Goal: Information Seeking & Learning: Find specific fact

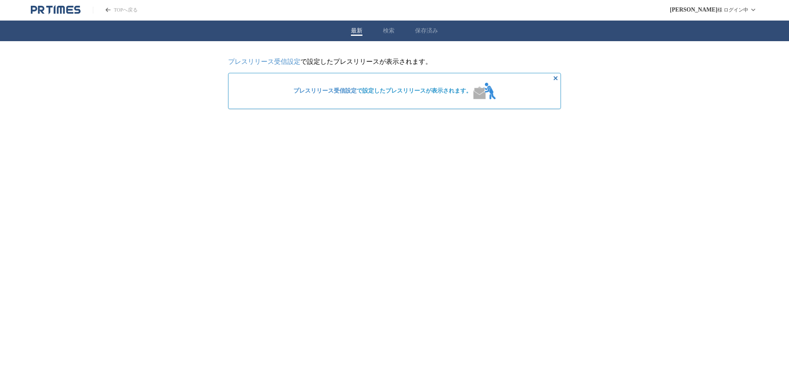
click at [108, 10] on icon "PR TIMESのトップページはこちら" at bounding box center [108, 10] width 5 height 4
click at [388, 30] on button "検索" at bounding box center [389, 30] width 12 height 7
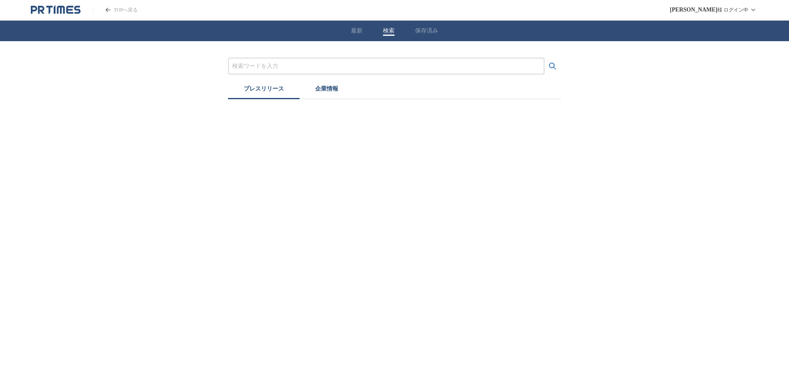
click at [356, 67] on input "プレスリリースおよび企業を検索する" at bounding box center [386, 66] width 308 height 9
type input "AGA相談　銀クリ"
click at [545, 58] on button "検索する" at bounding box center [553, 66] width 16 height 16
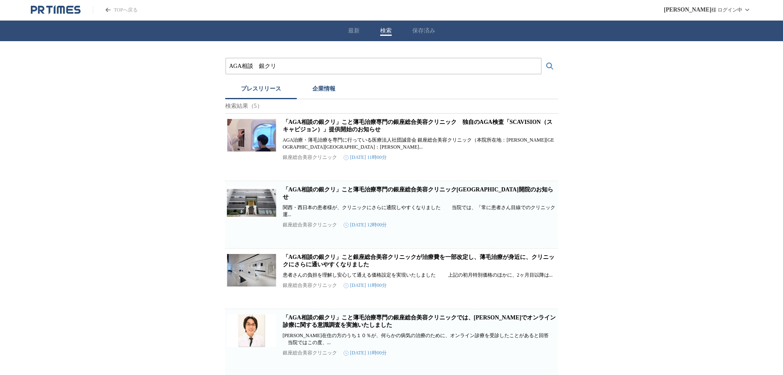
click at [339, 128] on link "「AGA相談の銀クリ」こと薄毛治療専門の銀座総合美容クリニック　独自のAGA検査「SCAVISION（スキャビジョン）」提供開始のお知らせ" at bounding box center [418, 126] width 270 height 14
click at [256, 88] on button "プレスリリース" at bounding box center [261, 90] width 72 height 18
click at [107, 7] on link "TOPへ戻る" at bounding box center [115, 10] width 45 height 7
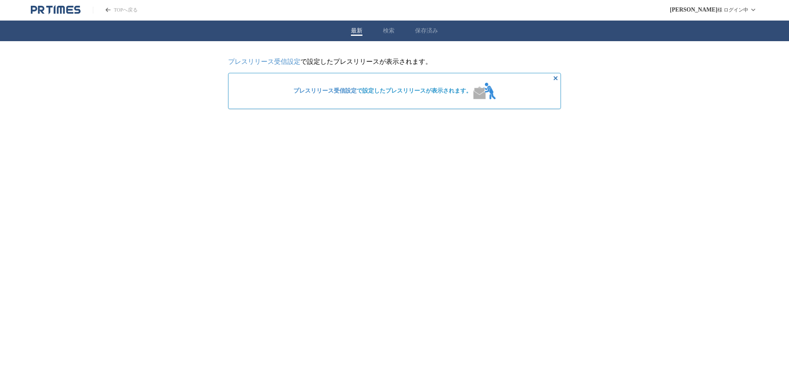
click at [386, 29] on button "検索" at bounding box center [389, 30] width 12 height 7
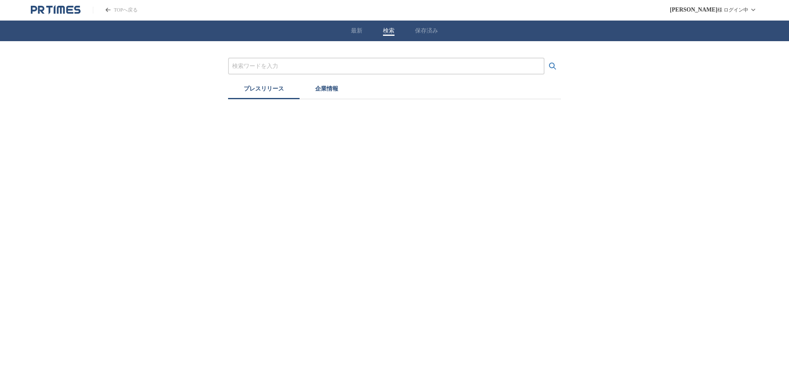
click at [342, 63] on input "プレスリリースおよび企業を検索する" at bounding box center [386, 66] width 308 height 9
click at [545, 58] on button "検索する" at bounding box center [553, 66] width 16 height 16
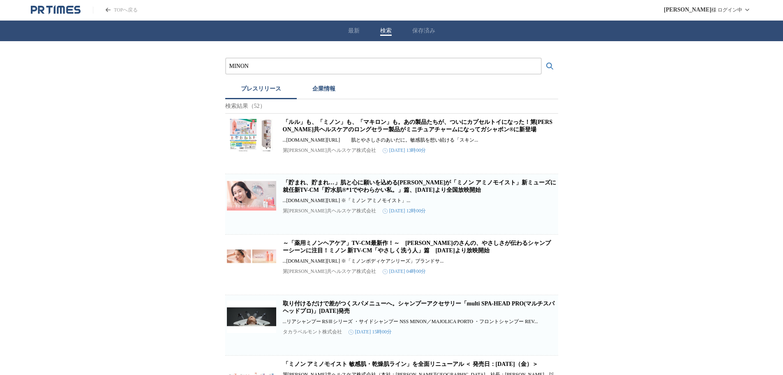
click at [331, 187] on link "「貯まれ、貯まれ…」肌と心に願いを込める[PERSON_NAME]が「ミノン アミノモイスト」新ミューズに就任新TV-CM「貯水肌®*1でやわらかい私。」篇、…" at bounding box center [419, 186] width 273 height 14
click at [252, 64] on input "MINON" at bounding box center [383, 66] width 308 height 9
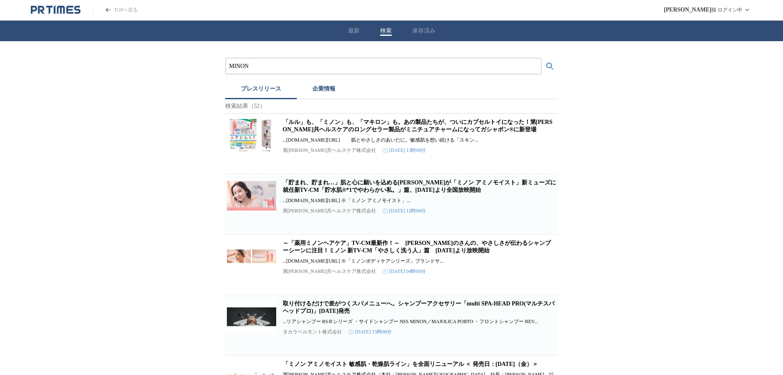
click at [252, 64] on input "MINON" at bounding box center [383, 66] width 308 height 9
click at [542, 58] on button "検索する" at bounding box center [550, 66] width 16 height 16
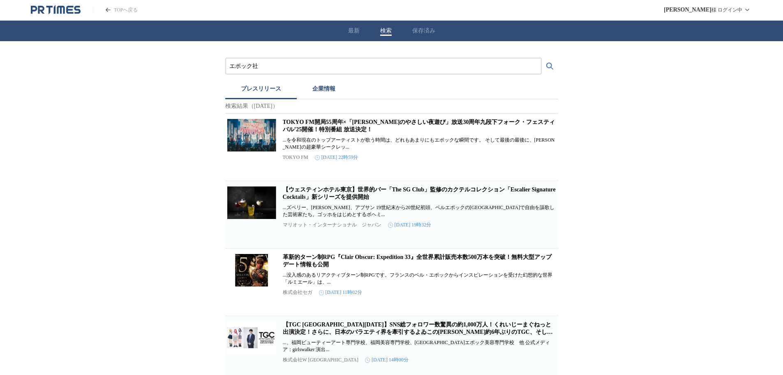
click at [542, 58] on button "検索する" at bounding box center [550, 66] width 16 height 16
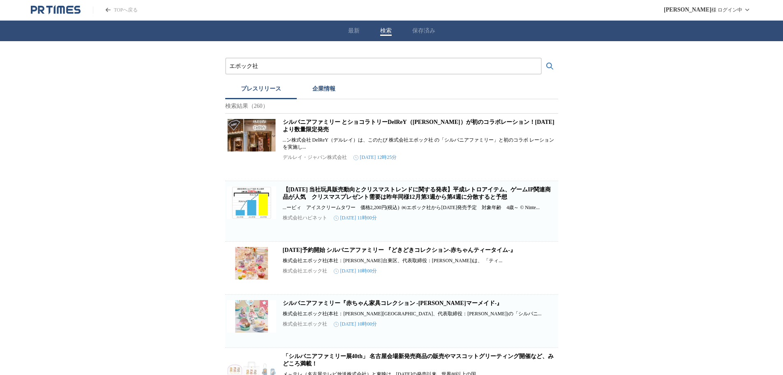
click at [282, 62] on input "エポック社" at bounding box center [383, 66] width 308 height 9
click at [266, 63] on input "エポック社" at bounding box center [383, 66] width 308 height 9
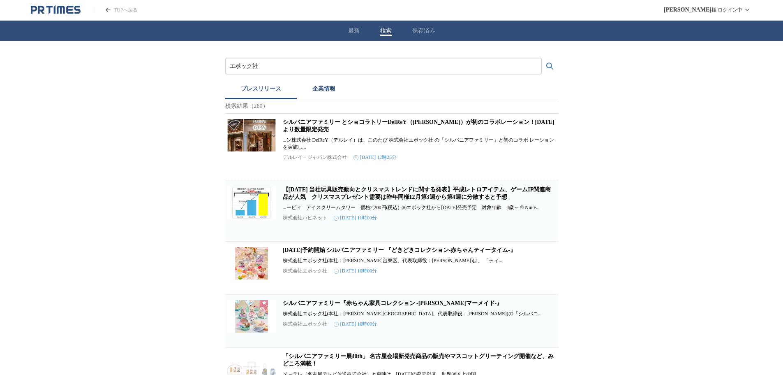
click at [266, 63] on input "エポック社" at bounding box center [383, 66] width 308 height 9
paste input "株式会社"
type input "株式会社エポック社"
click at [542, 58] on button "検索する" at bounding box center [550, 66] width 16 height 16
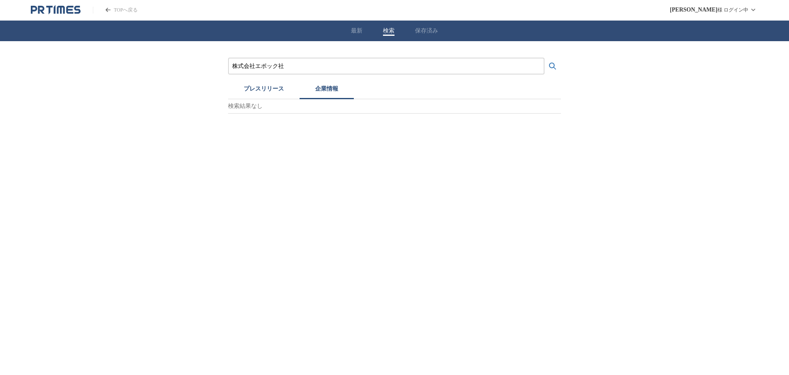
click at [327, 88] on button "企業情報" at bounding box center [327, 90] width 54 height 18
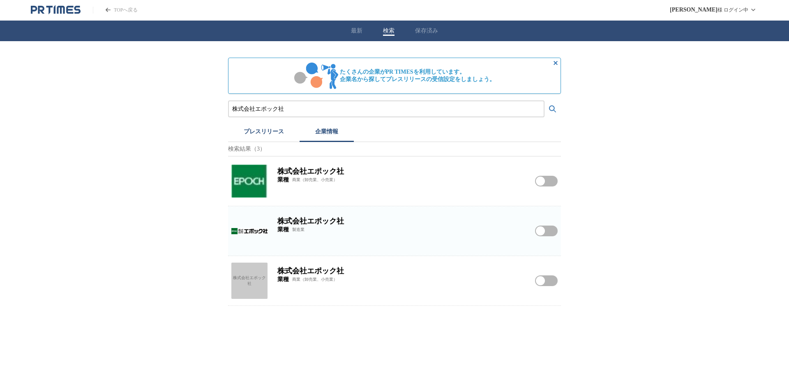
click at [254, 180] on img at bounding box center [249, 181] width 36 height 36
click at [253, 231] on img at bounding box center [249, 231] width 36 height 36
